Goal: Information Seeking & Learning: Learn about a topic

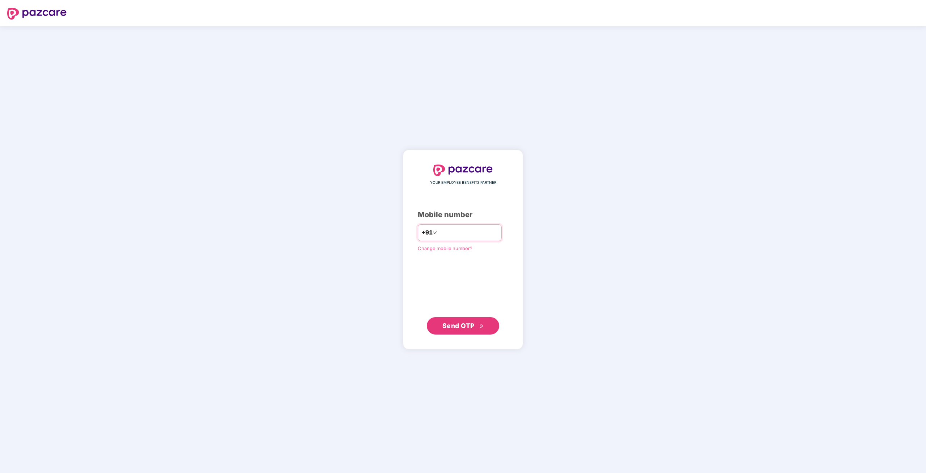
click at [452, 235] on input "number" at bounding box center [468, 233] width 59 height 12
type input "**********"
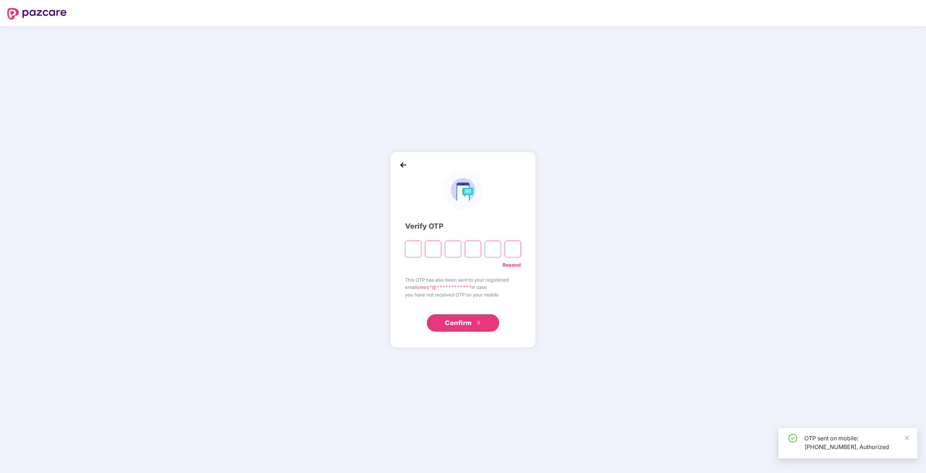
click at [414, 249] on input "Please enter verification code. Digit 1" at bounding box center [413, 248] width 16 height 17
type input "*"
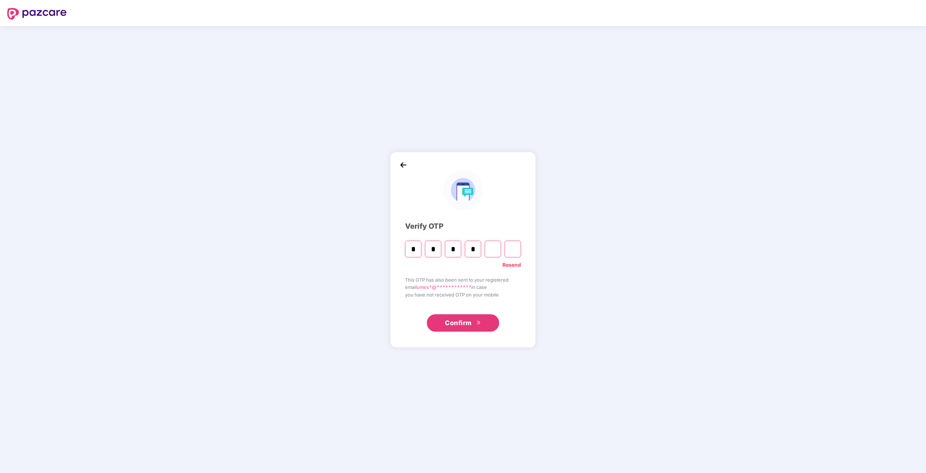
type input "*"
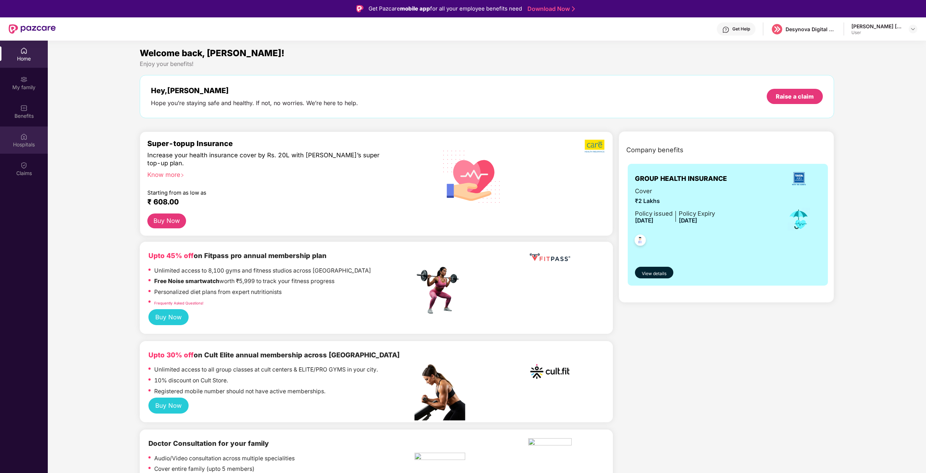
click at [22, 139] on img at bounding box center [23, 136] width 7 height 7
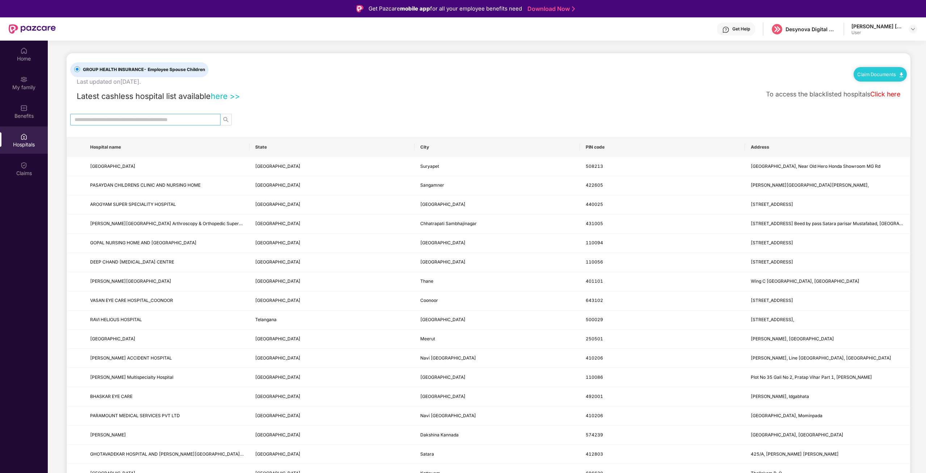
click at [144, 120] on input "text" at bounding box center [143, 120] width 136 height 8
type input "*****"
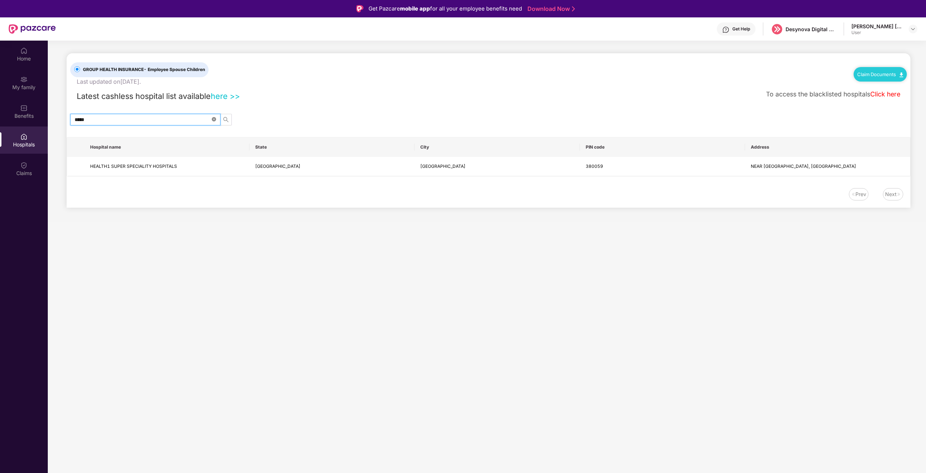
click at [214, 119] on icon "close-circle" at bounding box center [214, 119] width 4 height 4
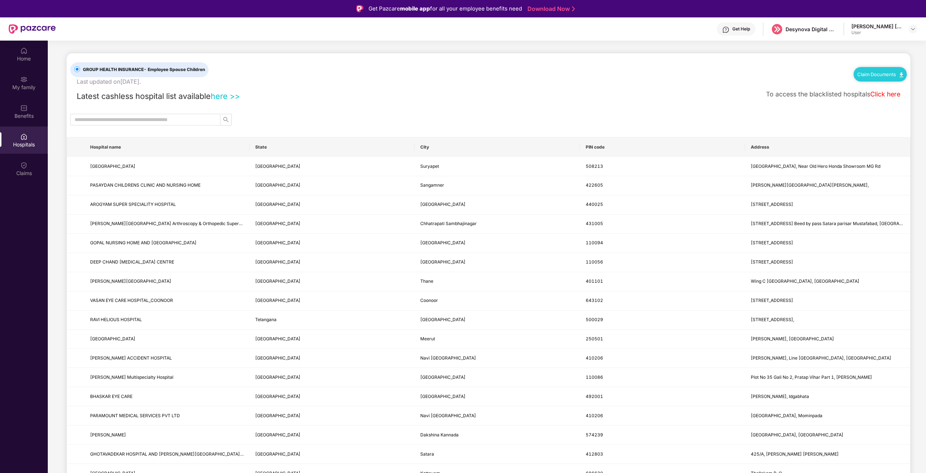
click at [260, 115] on div at bounding box center [489, 120] width 844 height 12
click at [142, 117] on input "text" at bounding box center [143, 120] width 136 height 8
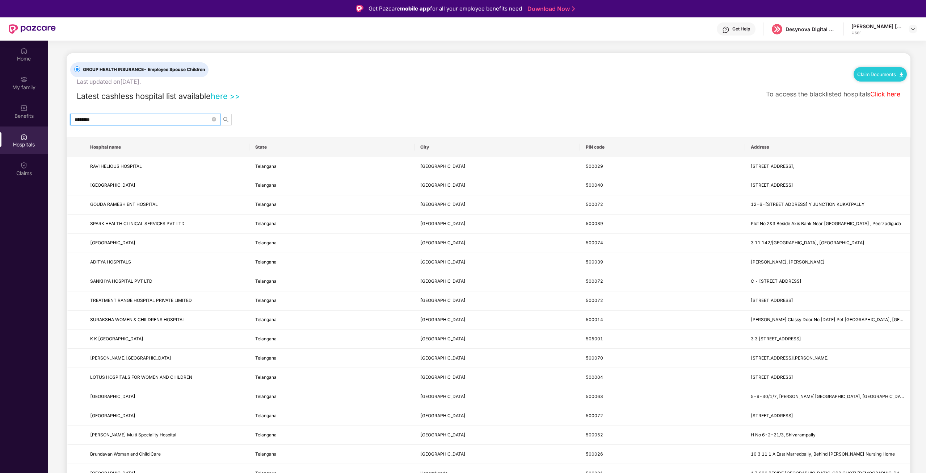
type input "*********"
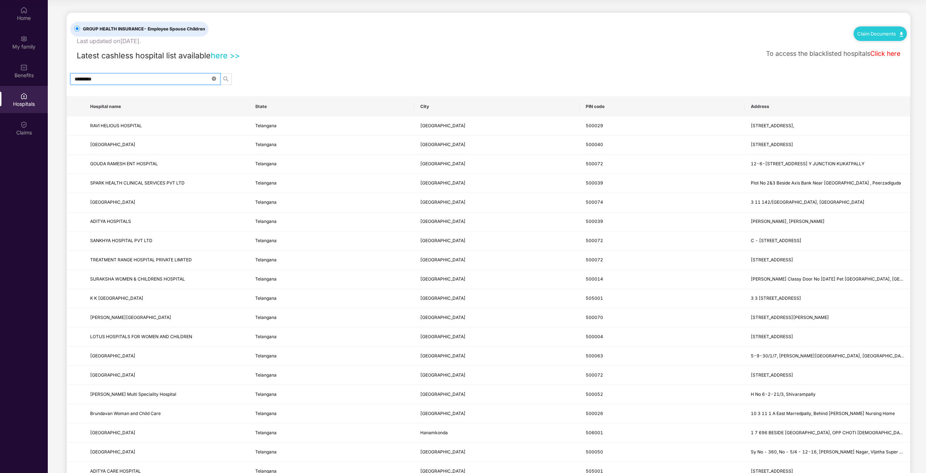
click at [215, 79] on icon "close-circle" at bounding box center [214, 78] width 4 height 4
click at [131, 74] on span at bounding box center [145, 79] width 150 height 12
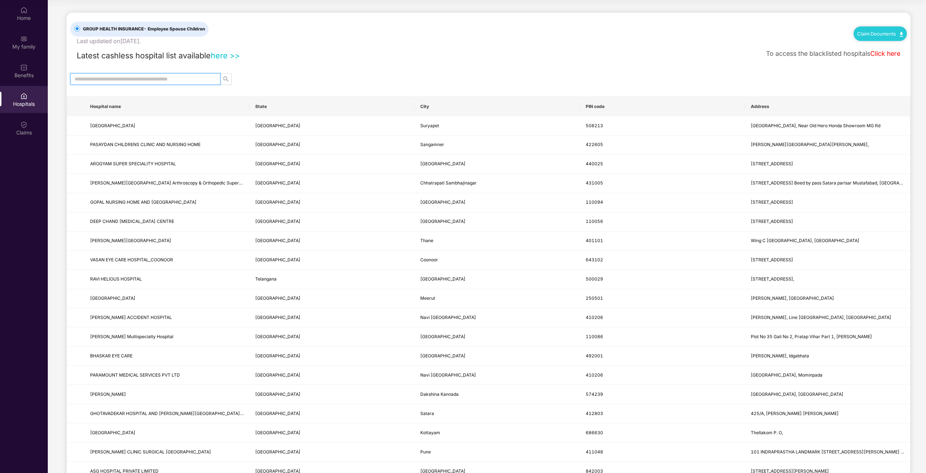
click at [131, 79] on input "text" at bounding box center [143, 79] width 136 height 8
type input "*****"
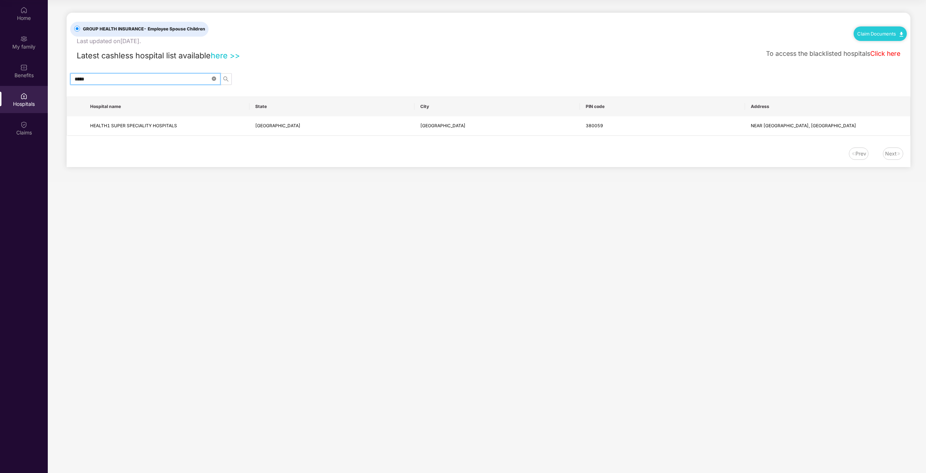
click at [213, 79] on icon "close-circle" at bounding box center [214, 78] width 4 height 4
click at [294, 74] on div at bounding box center [489, 79] width 844 height 12
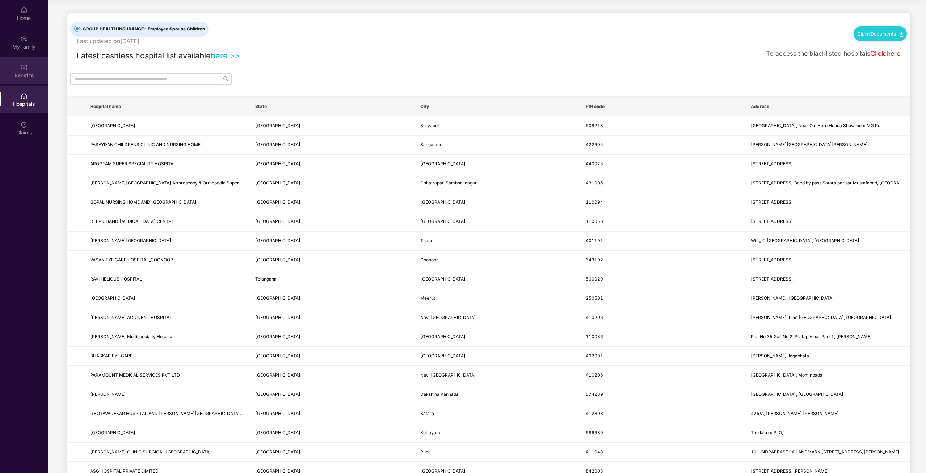
click at [16, 67] on div "Benefits" at bounding box center [24, 70] width 48 height 27
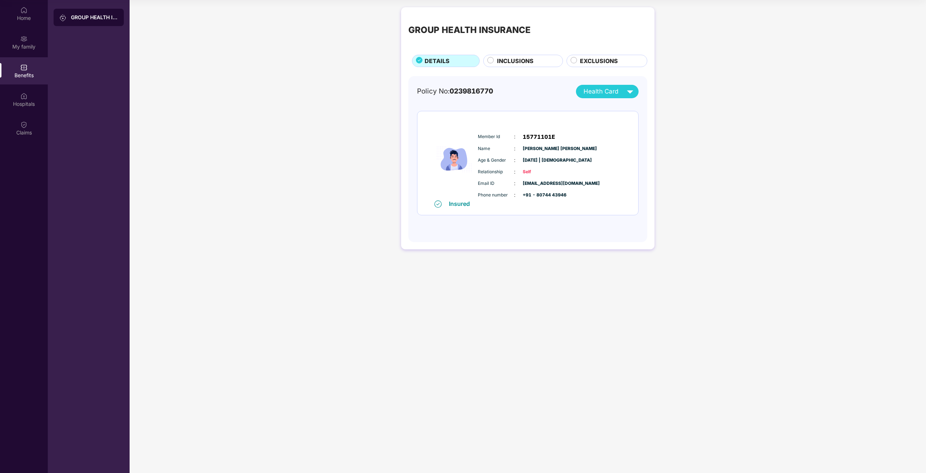
click at [520, 60] on span "INCLUSIONS" at bounding box center [515, 60] width 37 height 9
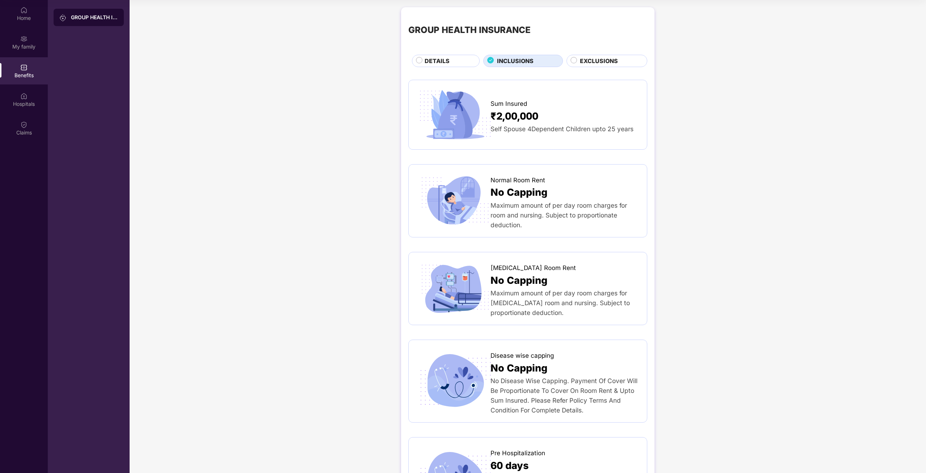
click at [595, 59] on span "EXCLUSIONS" at bounding box center [599, 60] width 38 height 9
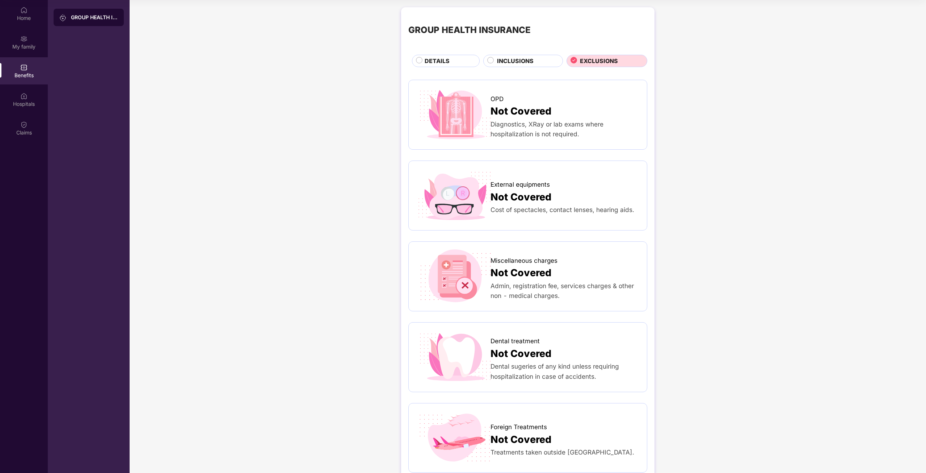
click at [535, 59] on div "INCLUSIONS" at bounding box center [527, 61] width 66 height 10
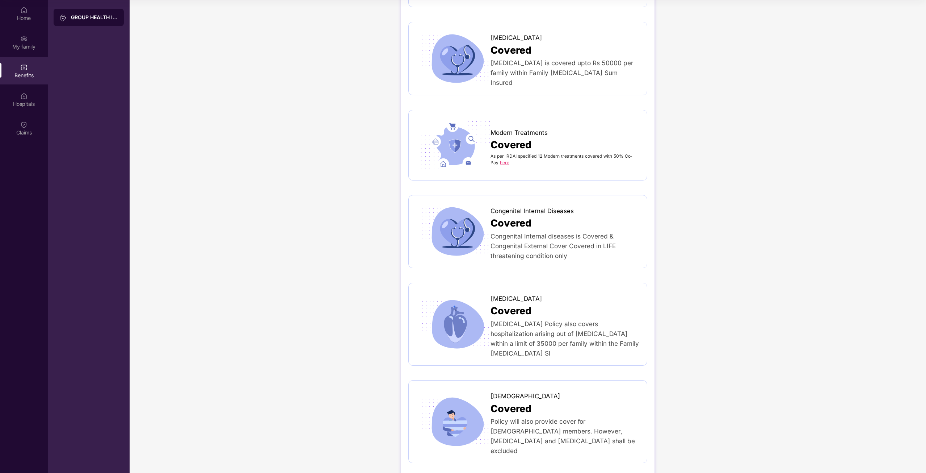
scroll to position [1646, 0]
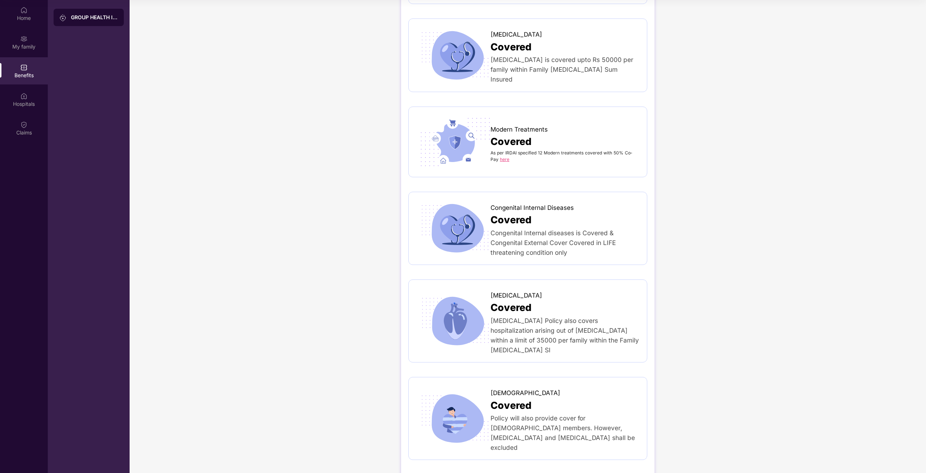
click at [550, 414] on span "Policy will also provide cover for [DEMOGRAPHIC_DATA] members. However, [MEDICA…" at bounding box center [563, 432] width 144 height 37
click at [467, 404] on img at bounding box center [455, 418] width 79 height 55
click at [479, 318] on img at bounding box center [455, 320] width 79 height 55
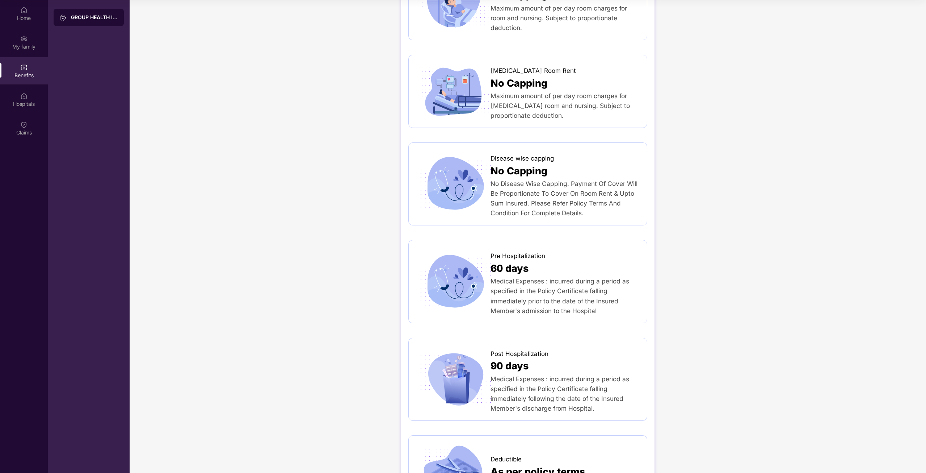
scroll to position [0, 0]
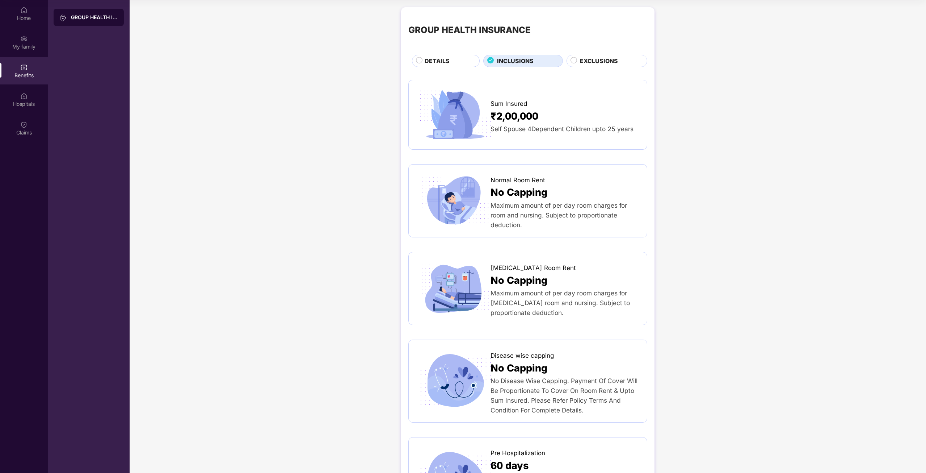
click at [443, 62] on span "DETAILS" at bounding box center [437, 60] width 25 height 9
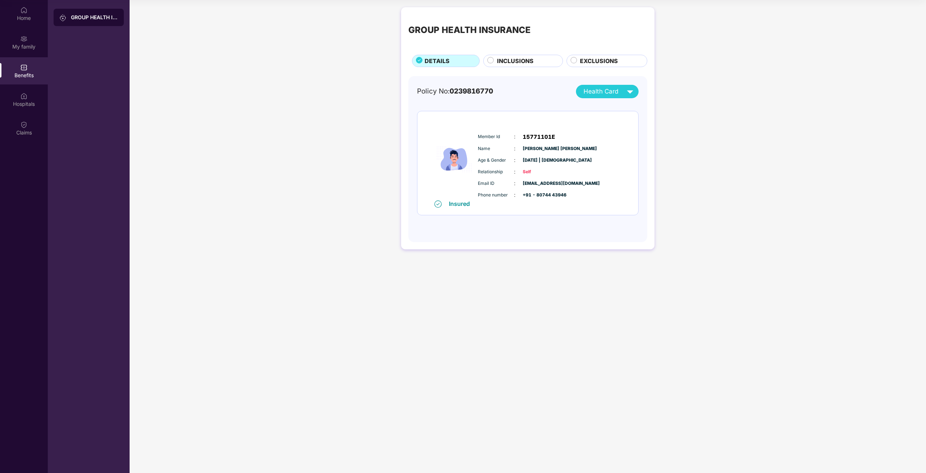
click at [606, 95] on span "Health Card" at bounding box center [601, 92] width 35 height 10
click at [512, 94] on div "Policy No: 0239816770 Health Card" at bounding box center [528, 91] width 222 height 13
